Goal: Task Accomplishment & Management: Complete application form

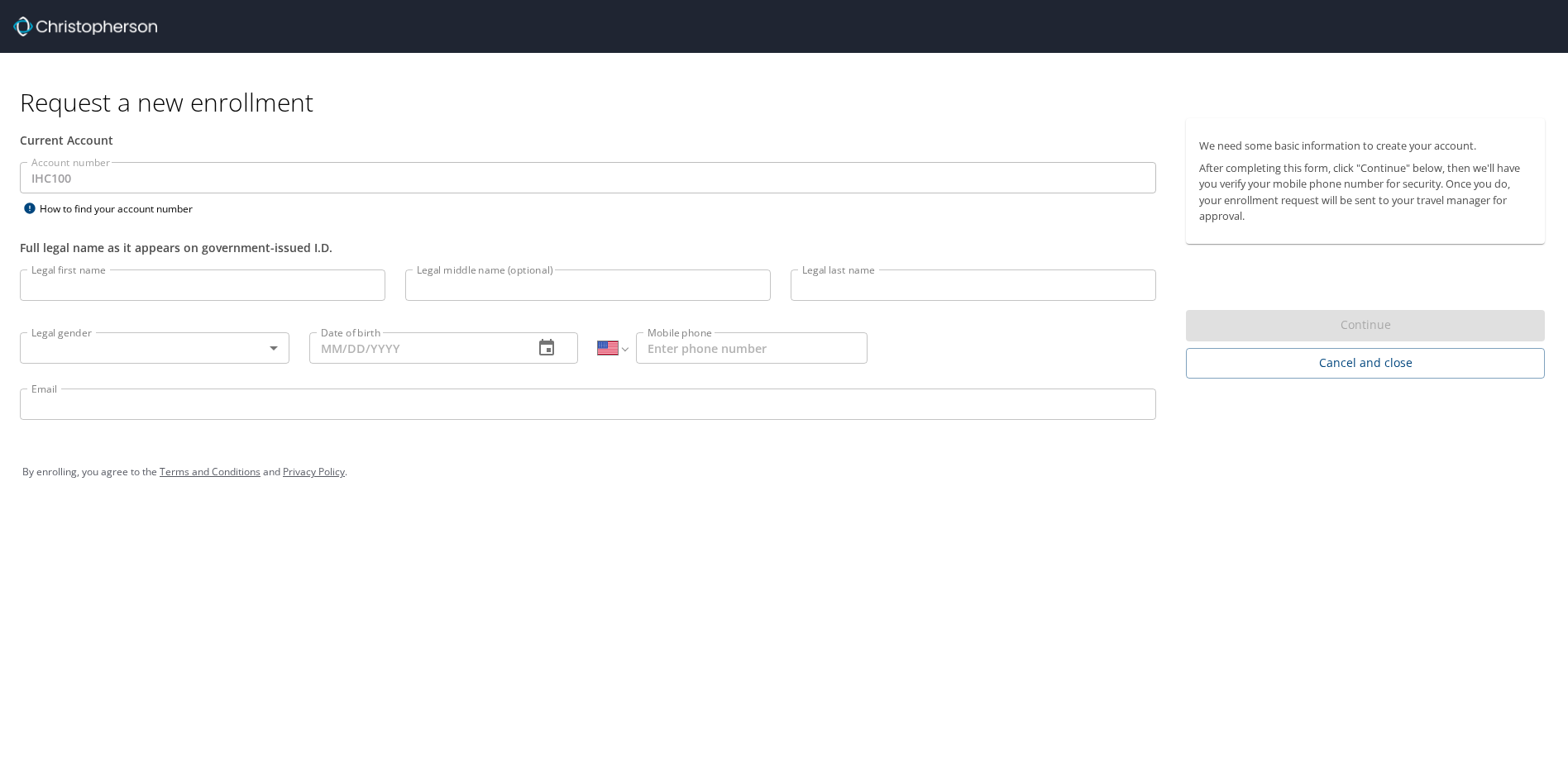
select select "US"
click at [133, 298] on input "Legal first name" at bounding box center [202, 285] width 365 height 31
type input "Tyler"
type input "James"
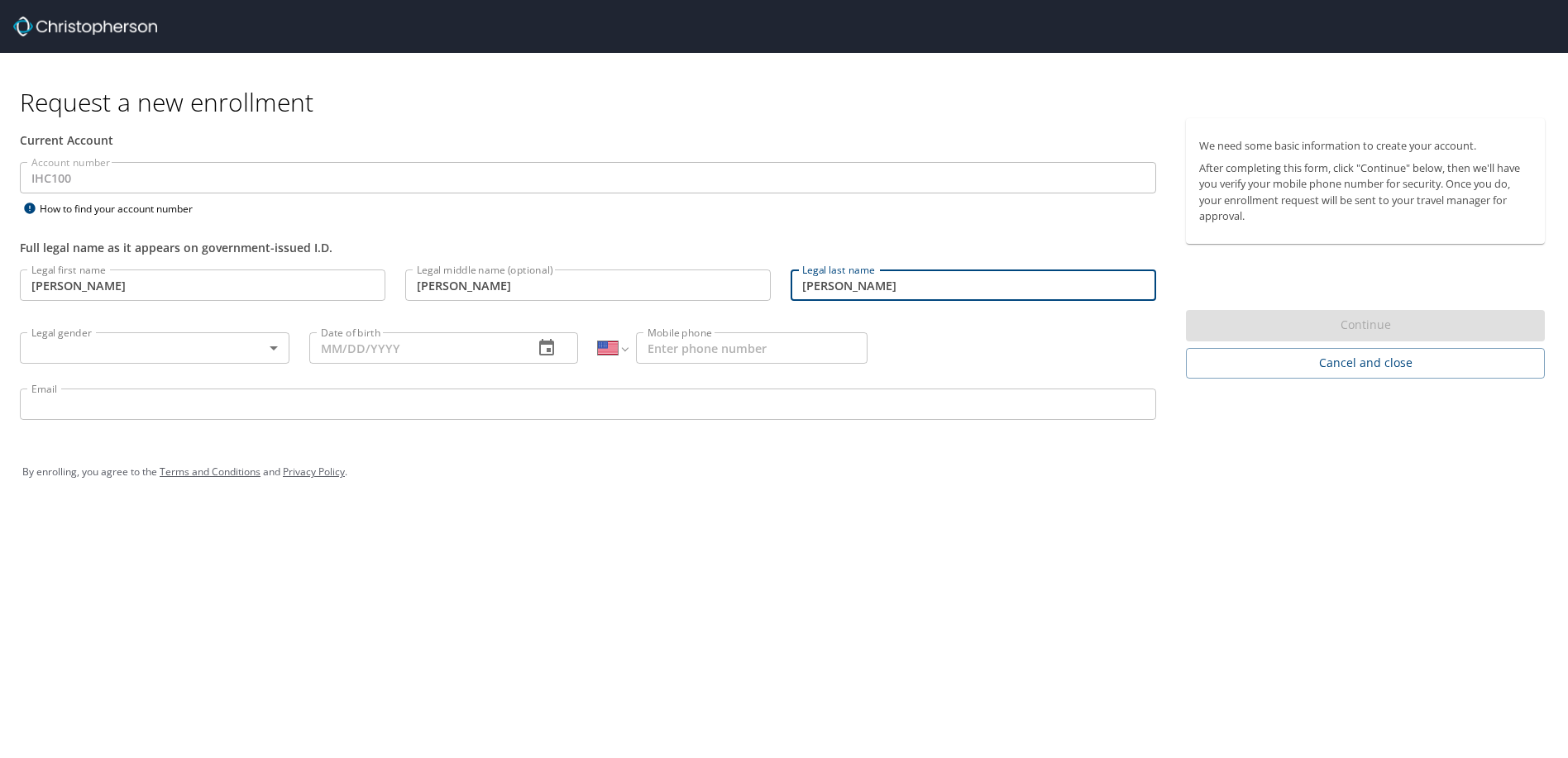
type input "McCormick"
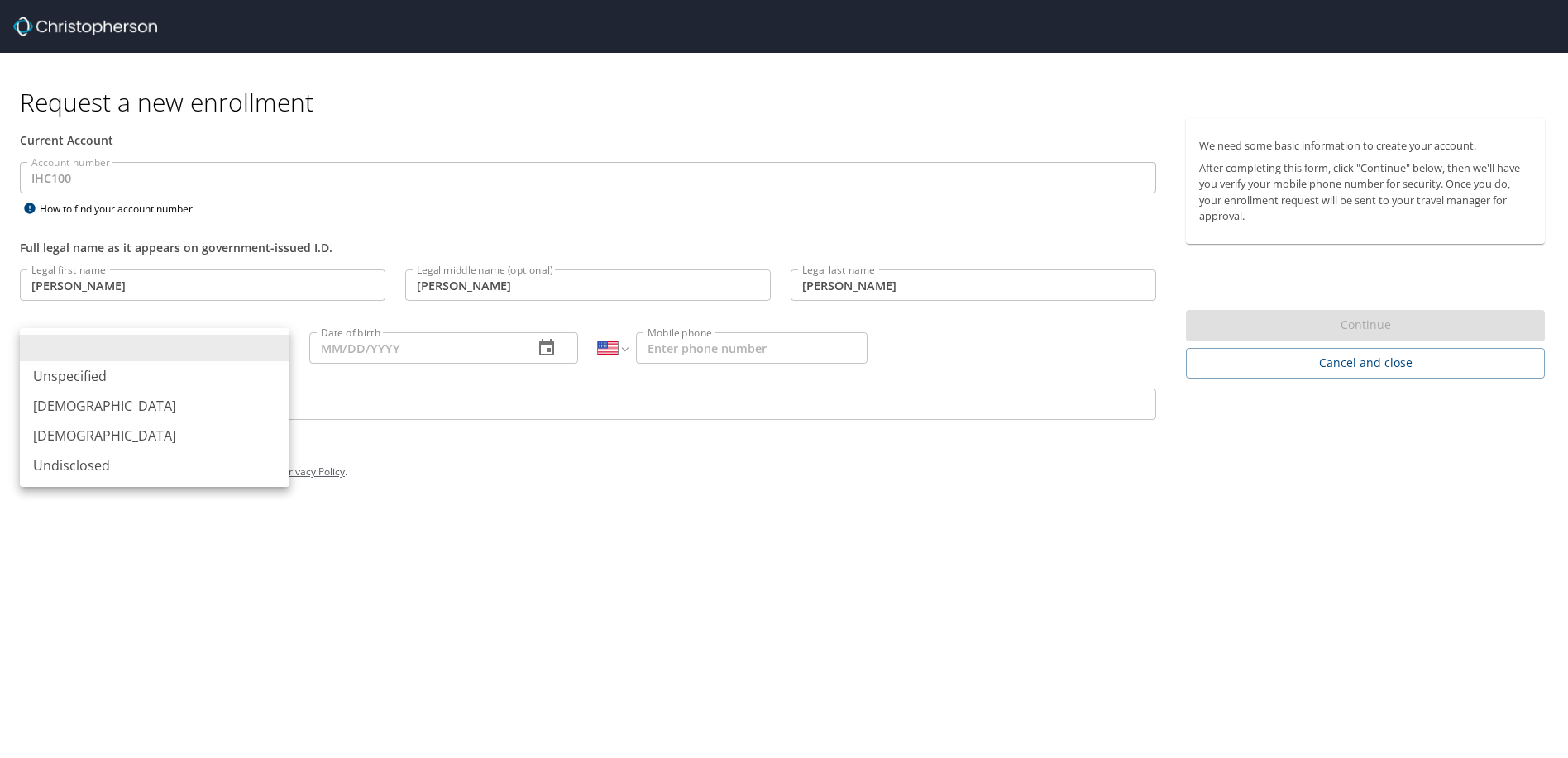
click at [271, 349] on body "Request a new enrollment Current Account Account number IHC100 Account number H…" at bounding box center [784, 379] width 1568 height 758
click at [144, 411] on li "Male" at bounding box center [155, 406] width 270 height 29
type input "Male"
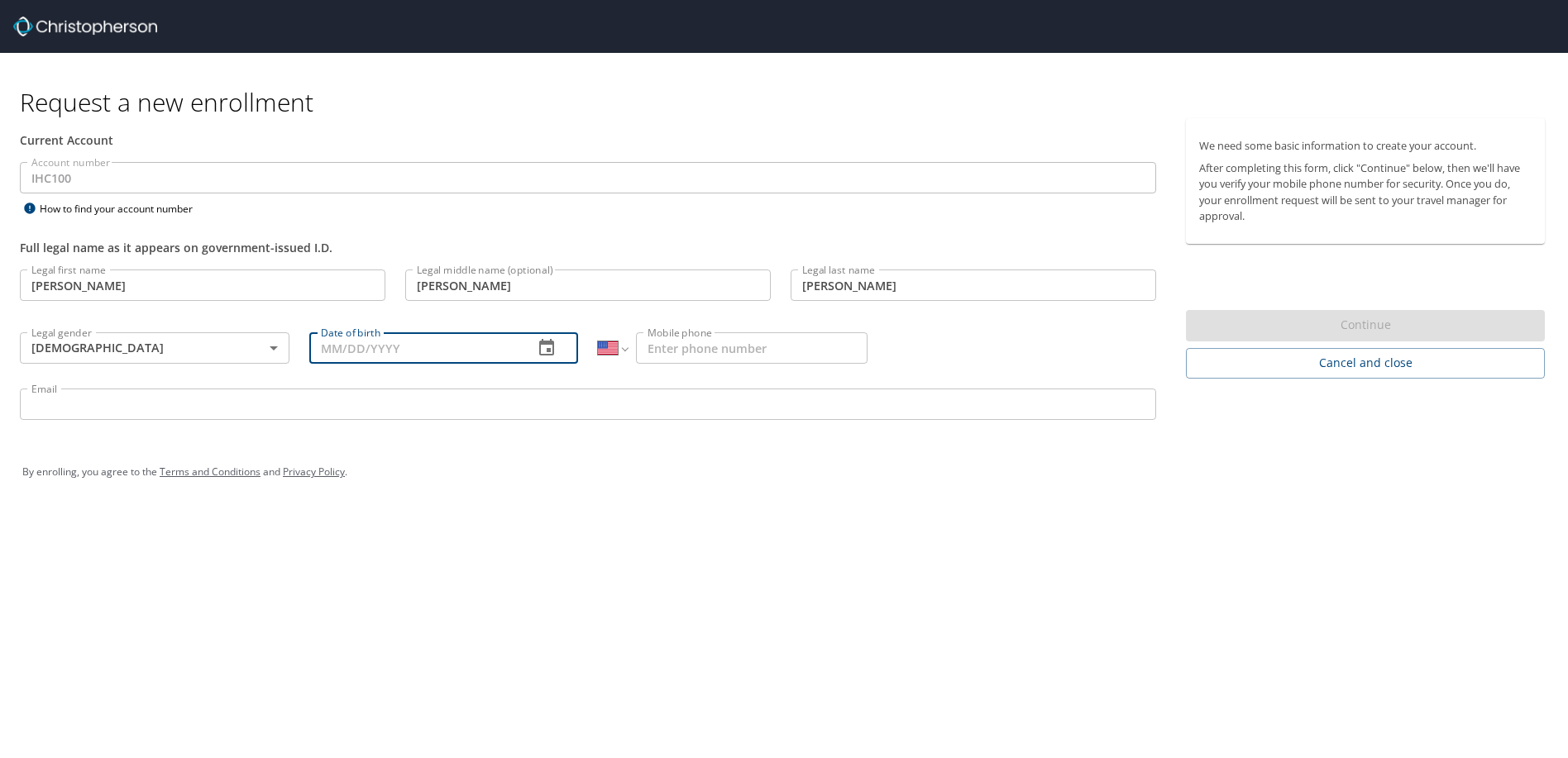
click at [374, 355] on input "Date of birth" at bounding box center [415, 348] width 212 height 31
type input "08/02/1992"
click at [706, 347] on input "Mobile phone" at bounding box center [752, 348] width 232 height 31
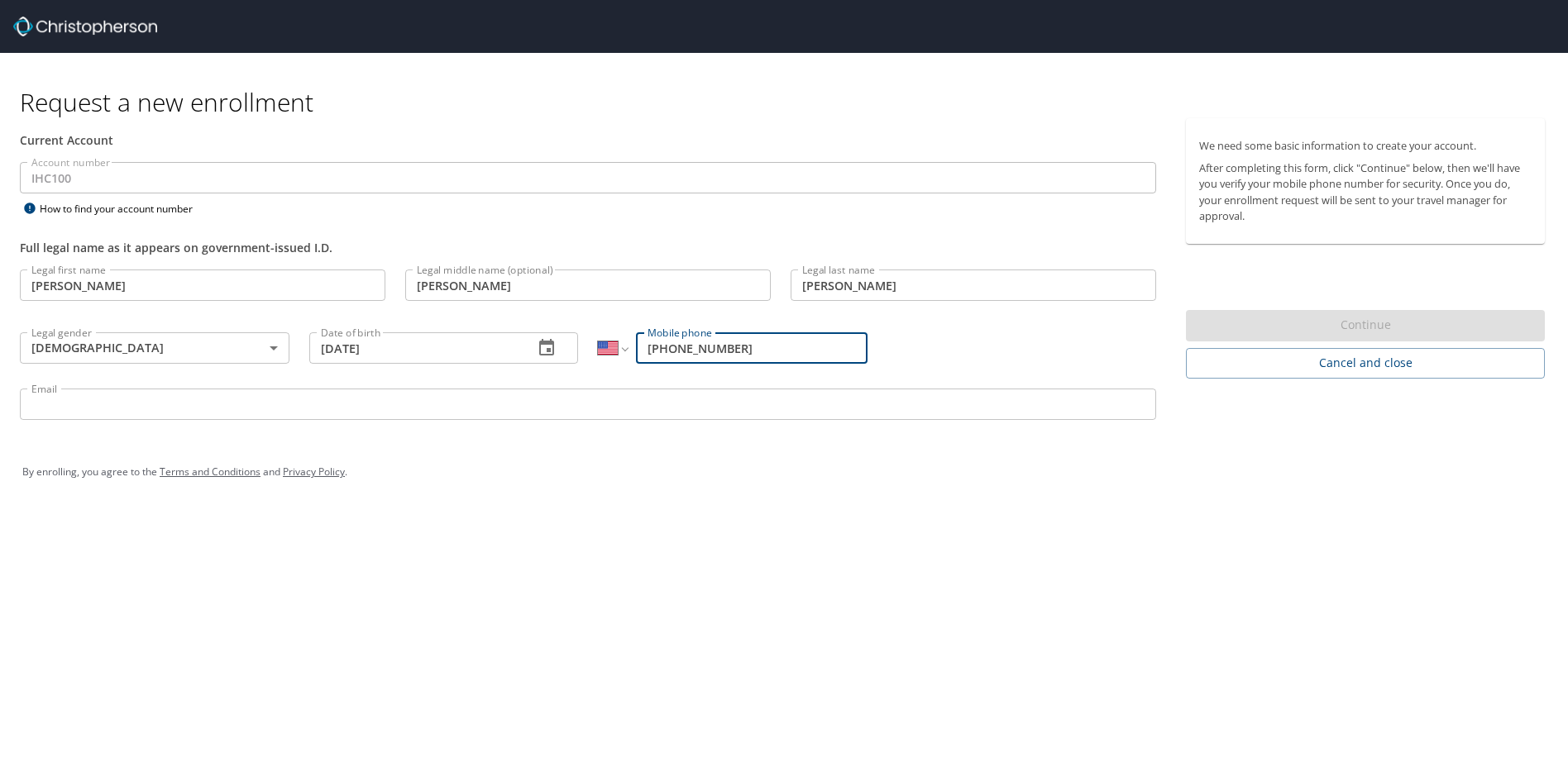
type input "(801) 633-4400"
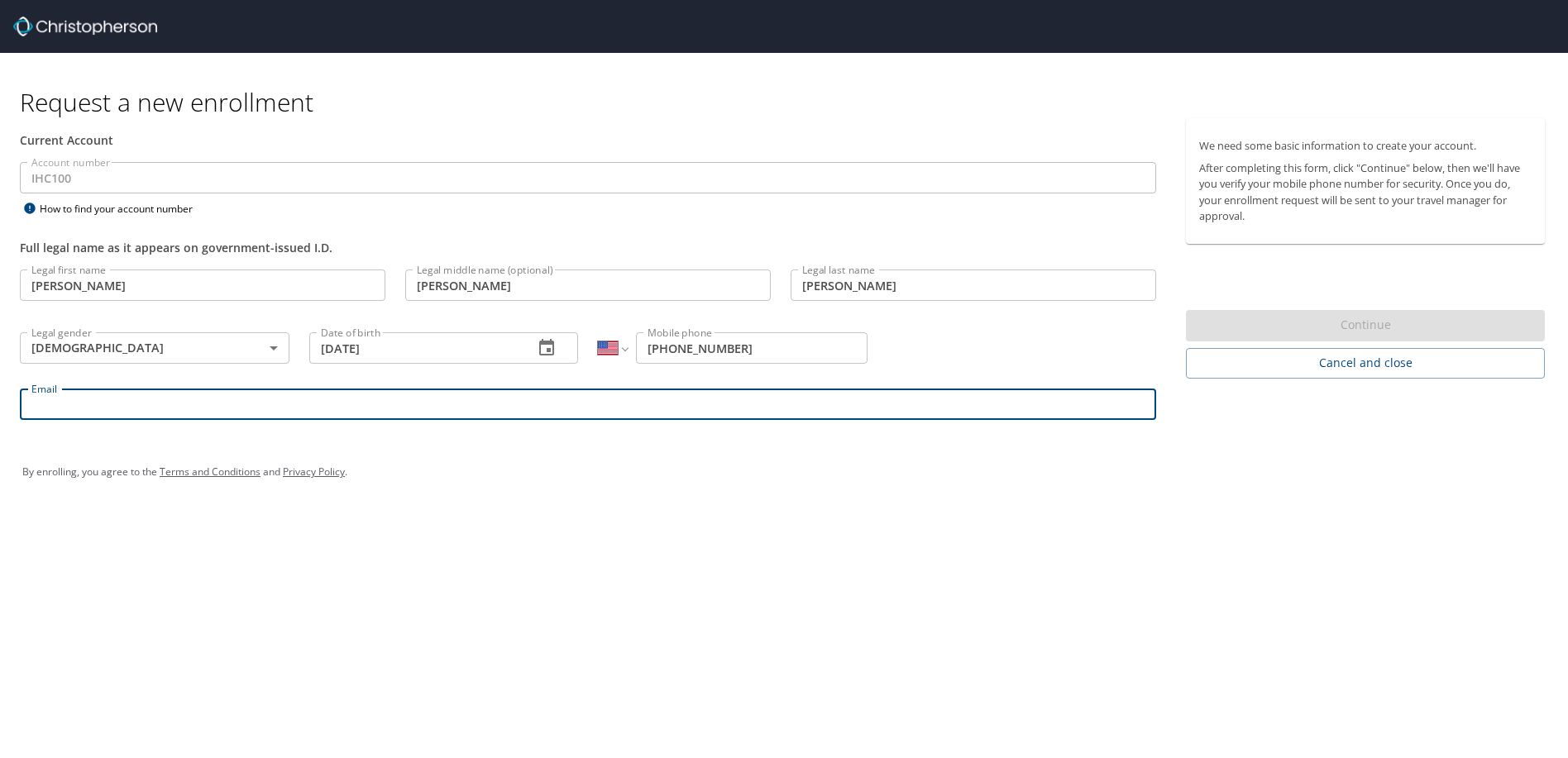
click at [192, 402] on input "Email" at bounding box center [588, 405] width 1136 height 31
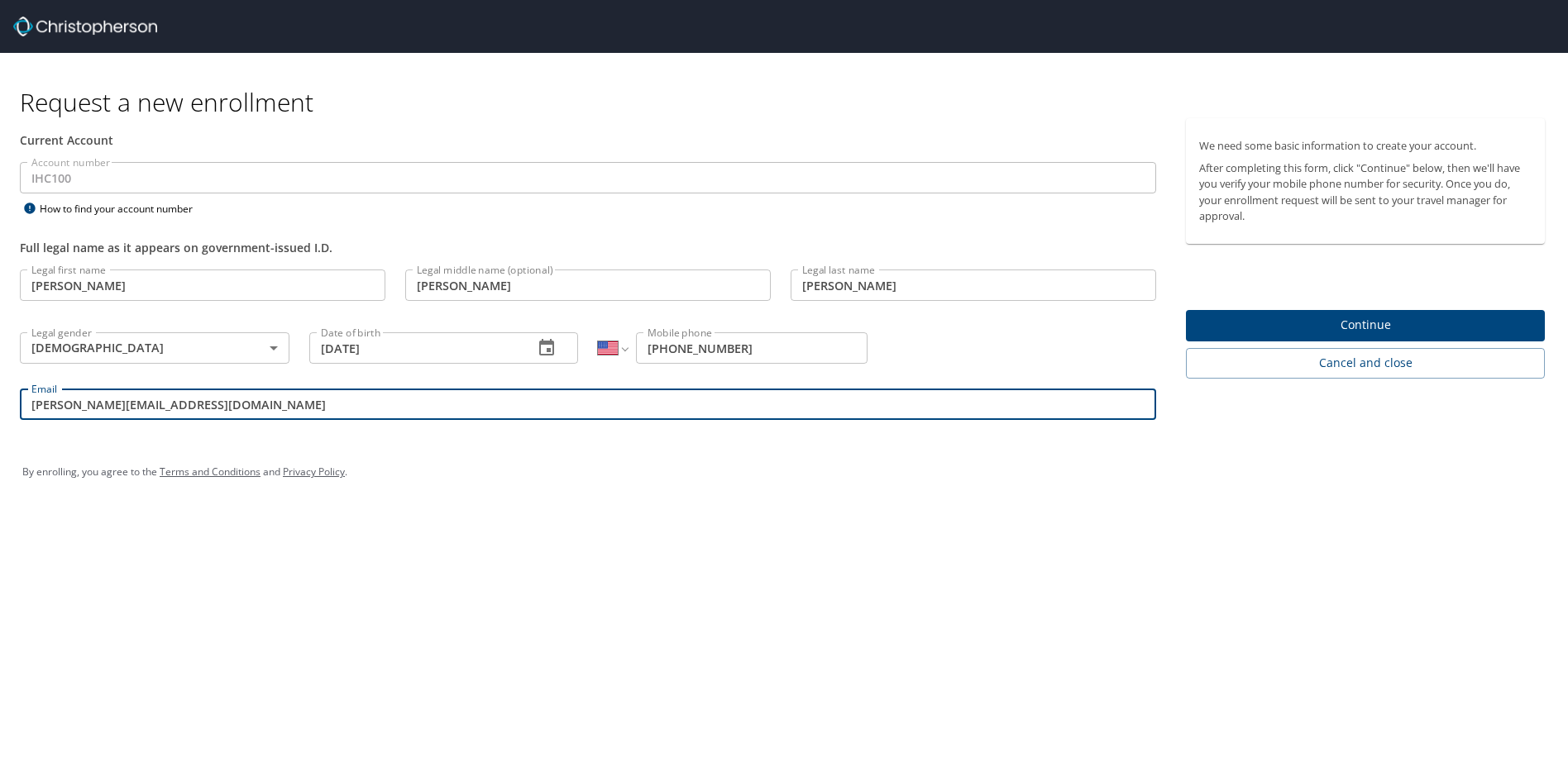
type input "mccormick.tj33@gmail.com"
click at [1340, 323] on span "Continue" at bounding box center [1366, 326] width 332 height 20
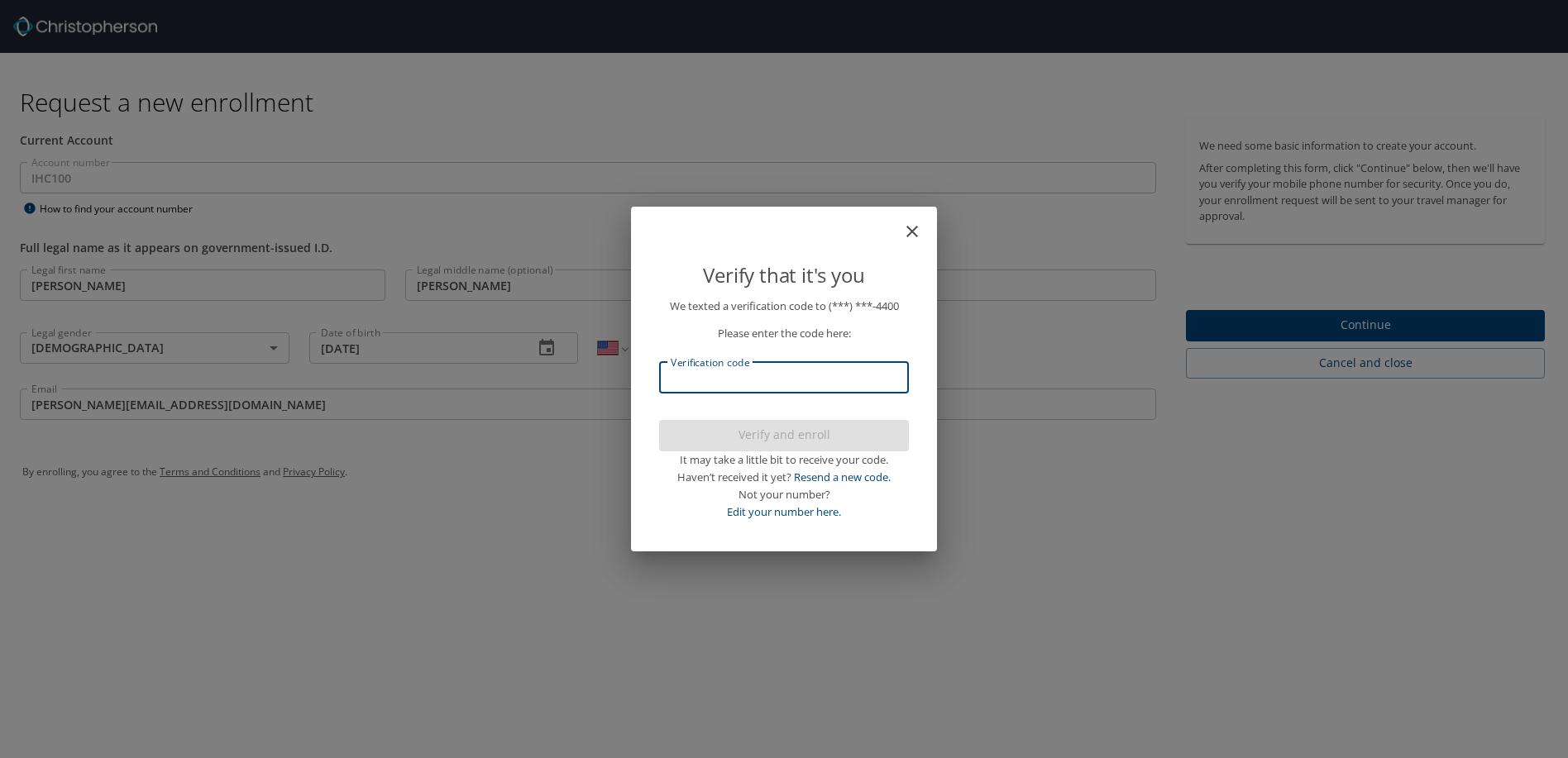
click at [799, 382] on input "Verification code" at bounding box center [783, 378] width 249 height 31
type input "9"
type input "894635"
click at [790, 449] on button "Verify and enroll" at bounding box center [783, 436] width 249 height 32
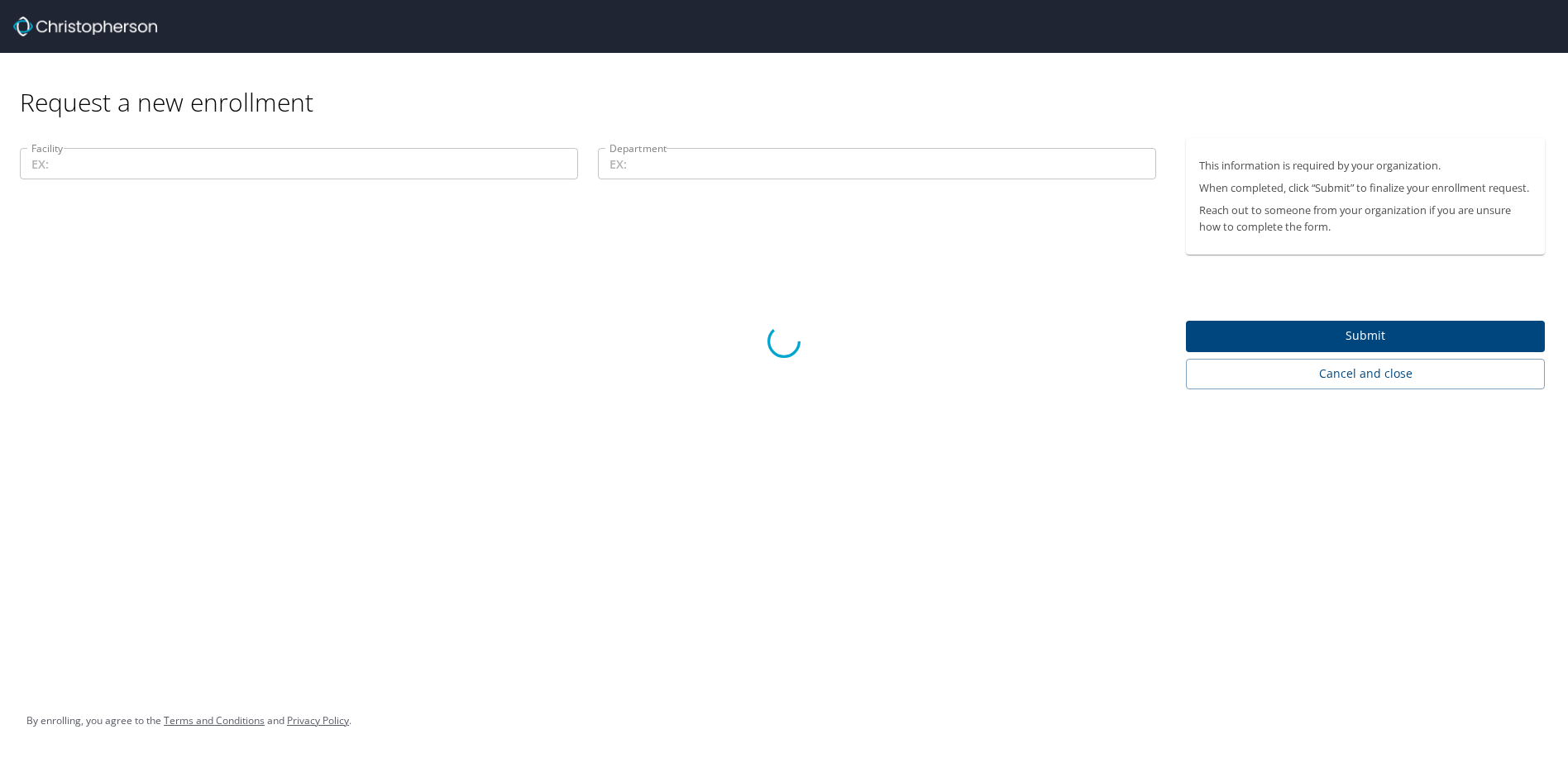
drag, startPoint x: 1253, startPoint y: 473, endPoint x: 1365, endPoint y: 392, distance: 138.2
click at [1259, 471] on div at bounding box center [784, 340] width 1568 height 834
click at [1343, 339] on div at bounding box center [784, 340] width 1568 height 834
click at [694, 432] on div at bounding box center [784, 340] width 1568 height 834
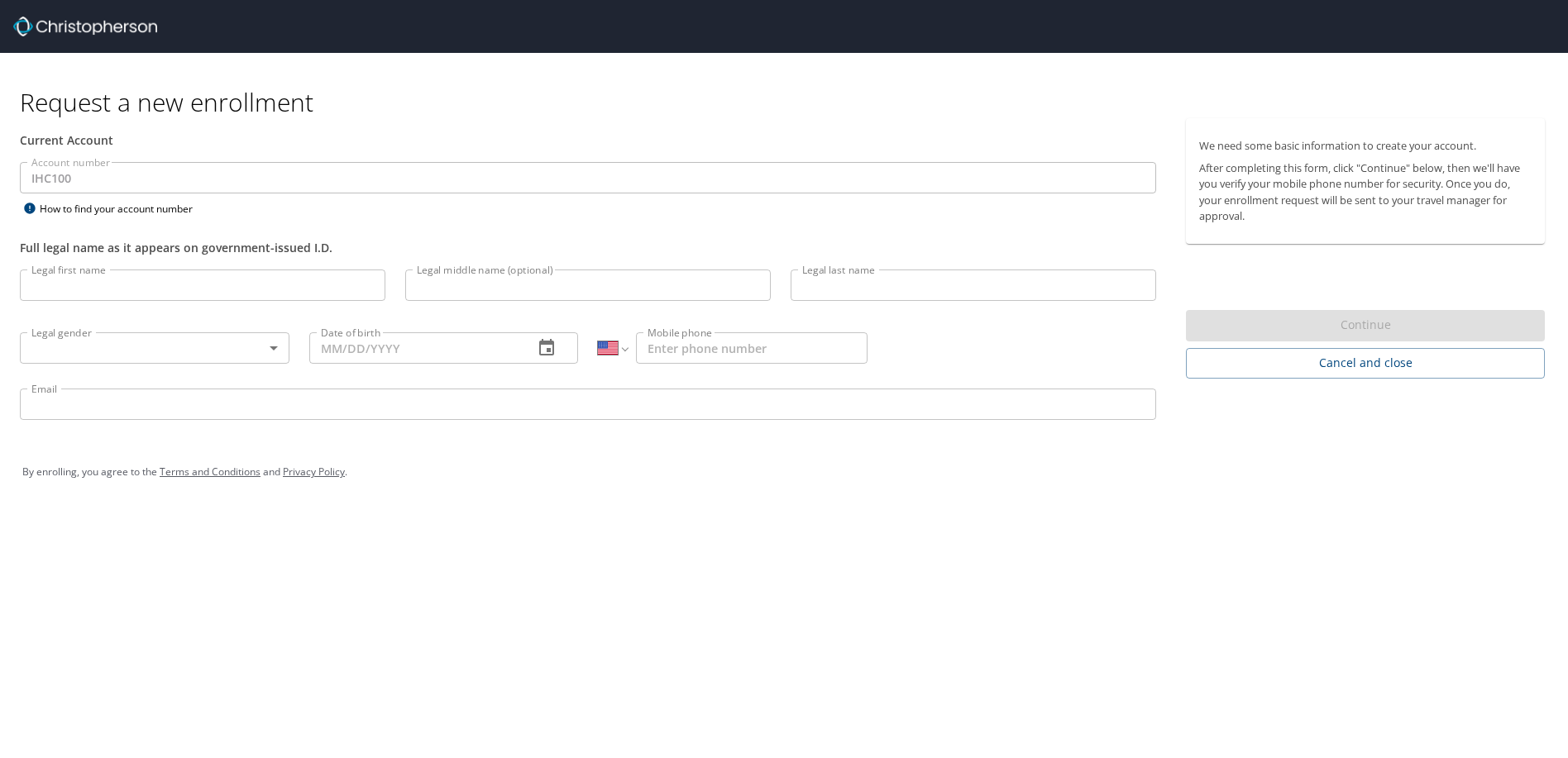
select select "US"
